Goal: Task Accomplishment & Management: Manage account settings

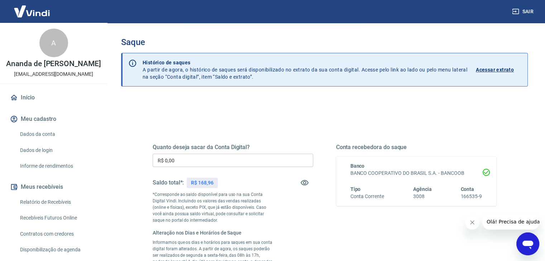
scroll to position [36, 0]
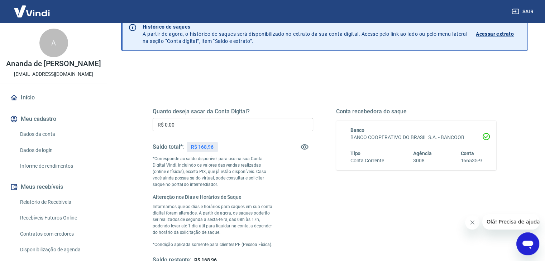
click at [247, 124] on input "R$ 0,00" at bounding box center [233, 124] width 160 height 13
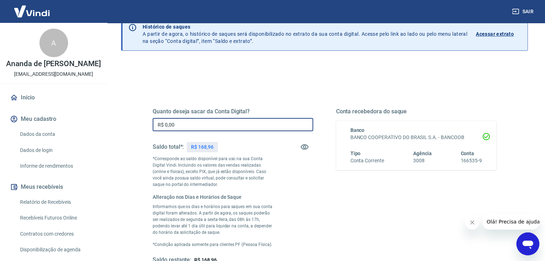
drag, startPoint x: 247, startPoint y: 124, endPoint x: 123, endPoint y: 124, distance: 123.6
click at [123, 124] on div "Quanto deseja sacar da Conta Digital? R$ 0,00 ​ Saldo total*: R$ 168,96 *Corres…" at bounding box center [324, 220] width 407 height 316
type input "R$ 168,93"
click at [200, 80] on div "Quanto deseja sacar da Conta Digital? R$ 168,93 ​ Saldo total*: R$ 168,96 *Corr…" at bounding box center [324, 190] width 361 height 227
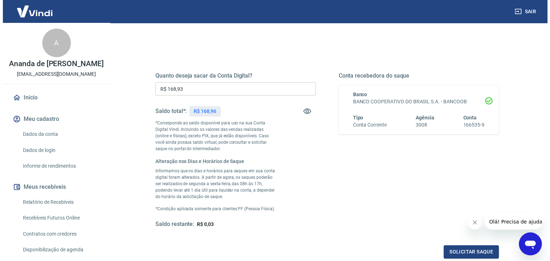
scroll to position [107, 0]
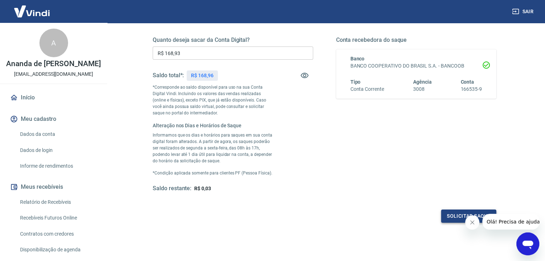
click at [452, 215] on button "Solicitar saque" at bounding box center [468, 216] width 55 height 13
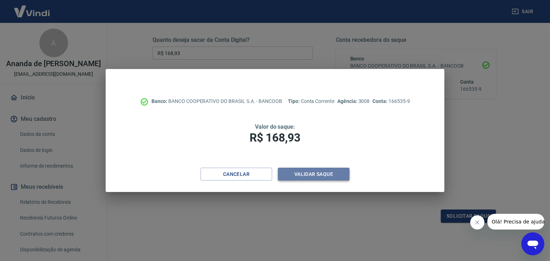
click at [308, 174] on button "Validar saque" at bounding box center [314, 174] width 72 height 13
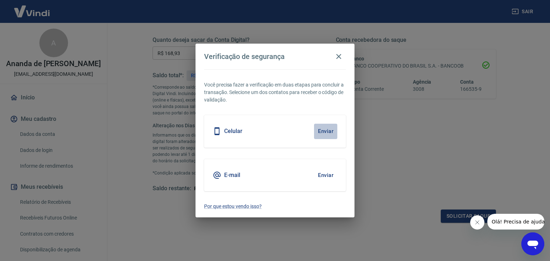
click at [325, 129] on button "Enviar" at bounding box center [325, 131] width 23 height 15
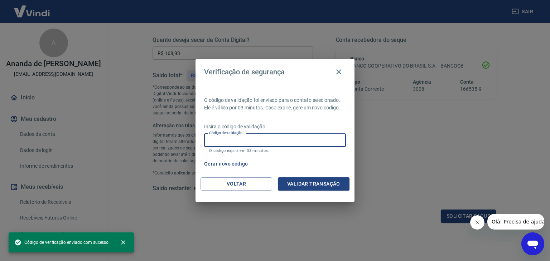
click at [282, 141] on input "Código de validação" at bounding box center [275, 140] width 142 height 13
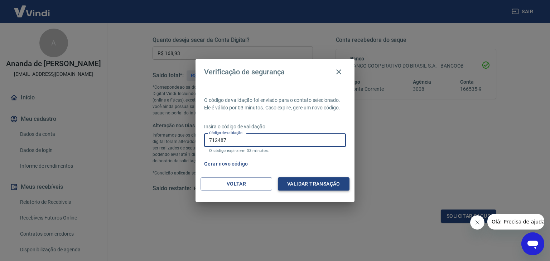
type input "712487"
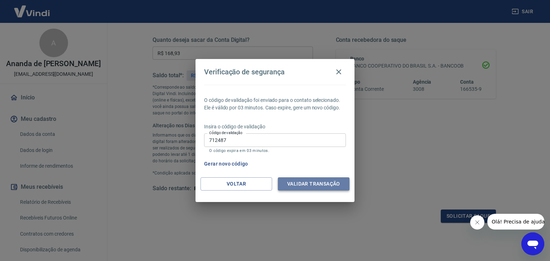
click at [302, 185] on button "Validar transação" at bounding box center [314, 184] width 72 height 13
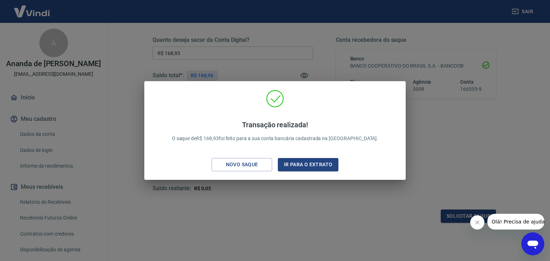
click at [428, 124] on div "Transação realizada! O saque de R$ 168,93 foi feito para a sua conta bancária c…" at bounding box center [275, 130] width 550 height 261
